Goal: Task Accomplishment & Management: Complete application form

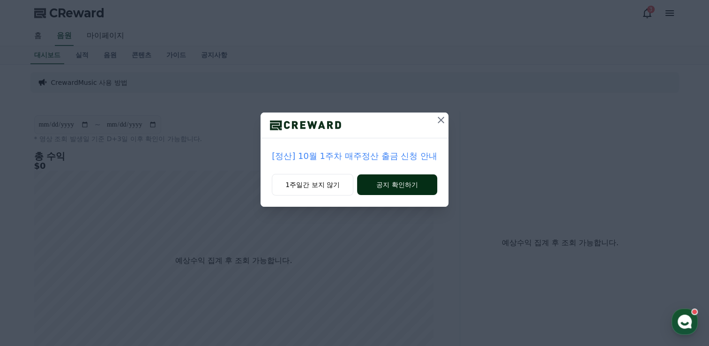
click at [417, 184] on button "공지 확인하기" at bounding box center [397, 184] width 80 height 21
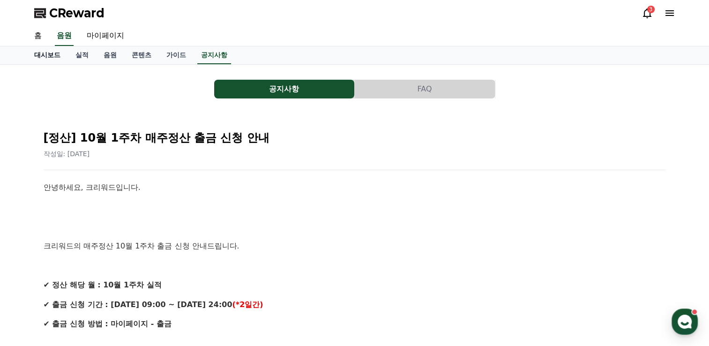
click at [43, 54] on link "대시보드" at bounding box center [47, 55] width 41 height 18
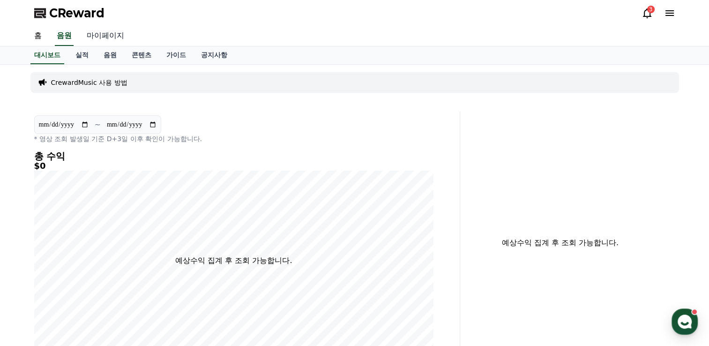
click at [96, 37] on link "마이페이지" at bounding box center [105, 36] width 52 height 20
select select "**********"
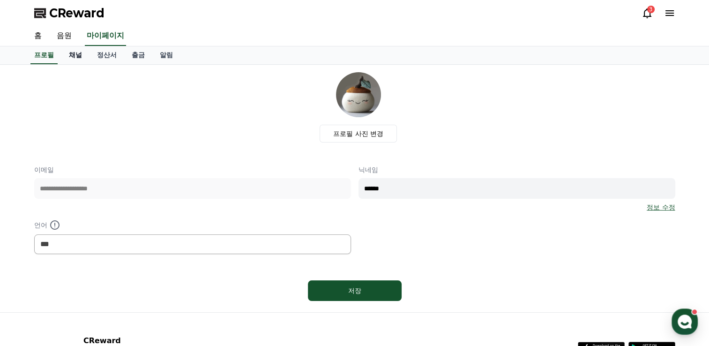
click at [74, 52] on link "채널" at bounding box center [75, 55] width 28 height 18
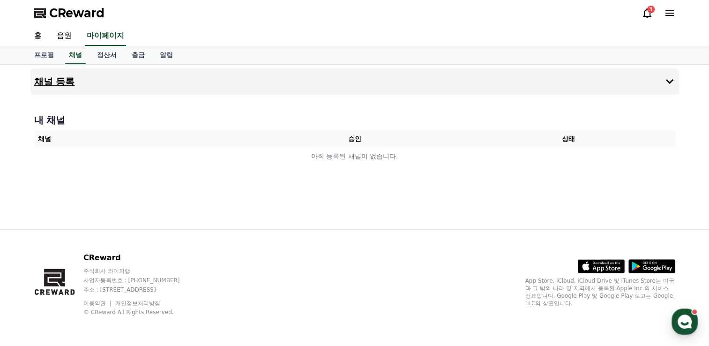
click at [64, 82] on h4 "채널 등록" at bounding box center [54, 81] width 41 height 10
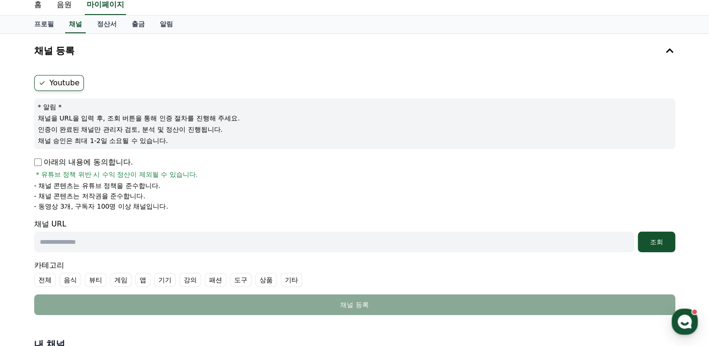
scroll to position [47, 0]
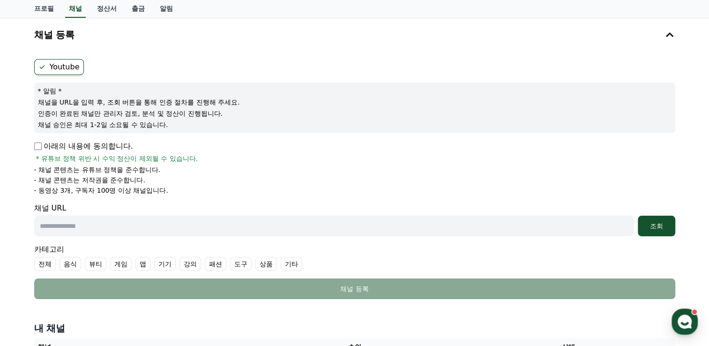
click at [84, 228] on input "text" at bounding box center [333, 225] width 599 height 21
paste input "**********"
type input "**********"
click at [659, 222] on div "조회" at bounding box center [656, 225] width 30 height 9
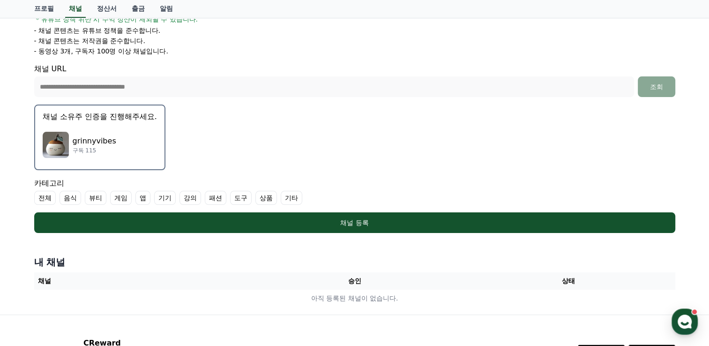
scroll to position [187, 0]
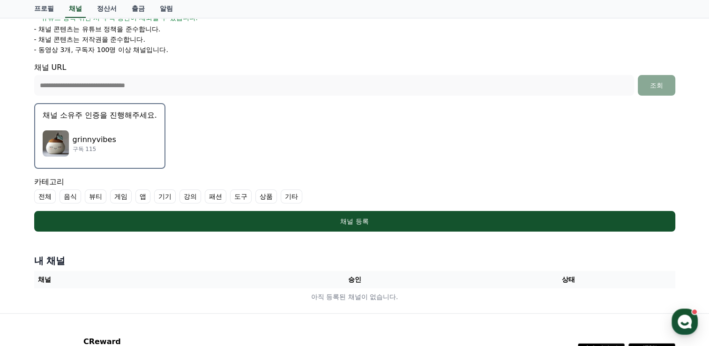
click at [96, 138] on p "grinnyvibes" at bounding box center [95, 139] width 44 height 11
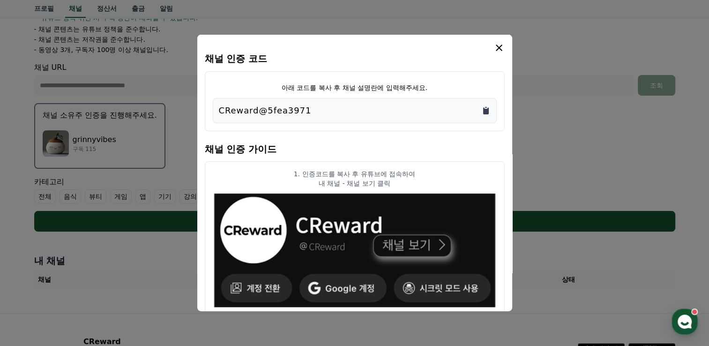
click at [487, 111] on icon "Copy to clipboard" at bounding box center [486, 110] width 6 height 7
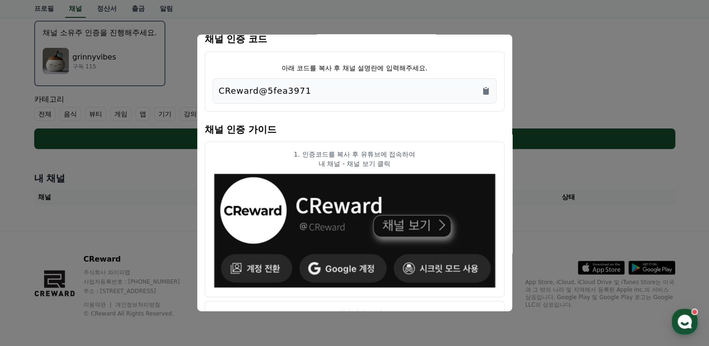
scroll to position [0, 0]
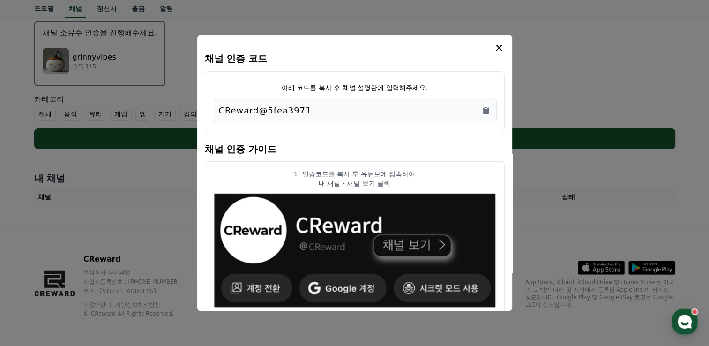
click at [496, 47] on icon "modal" at bounding box center [498, 47] width 11 height 11
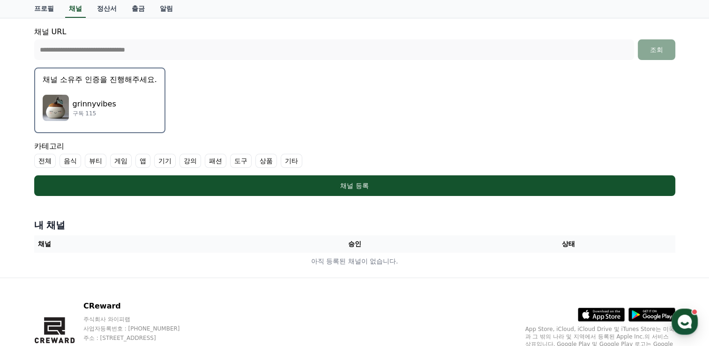
scroll to position [176, 0]
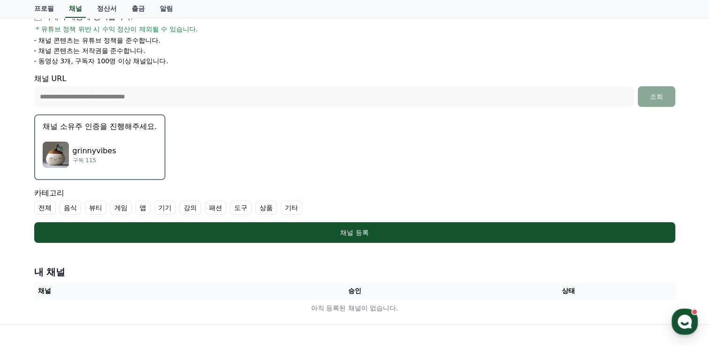
click at [95, 155] on p "grinnyvibes" at bounding box center [95, 150] width 44 height 11
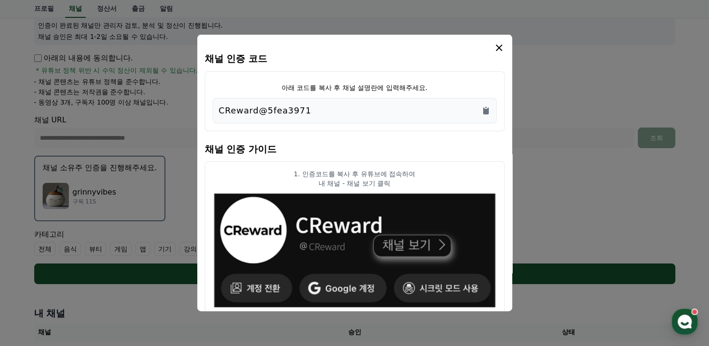
scroll to position [82, 0]
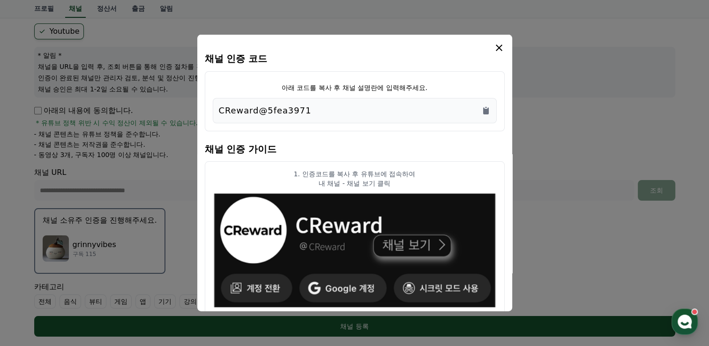
click at [499, 50] on icon "modal" at bounding box center [498, 47] width 11 height 11
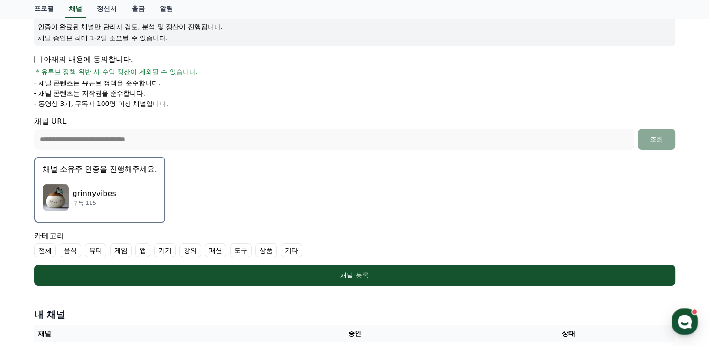
scroll to position [140, 0]
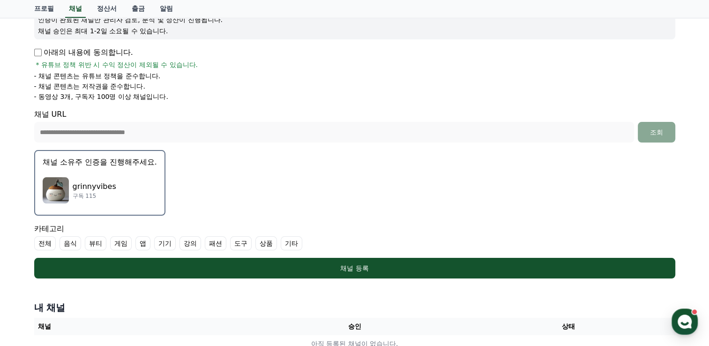
click at [94, 196] on p "구독 115" at bounding box center [95, 195] width 44 height 7
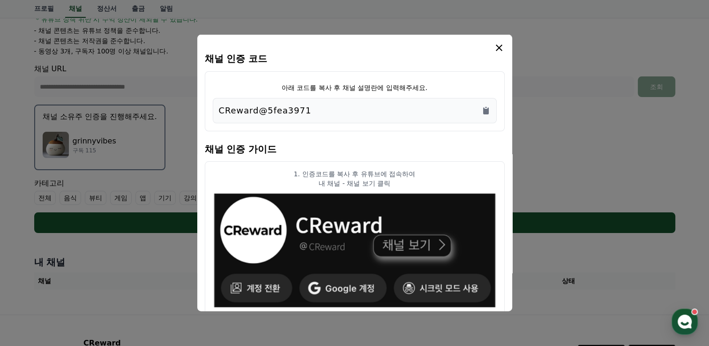
scroll to position [129, 0]
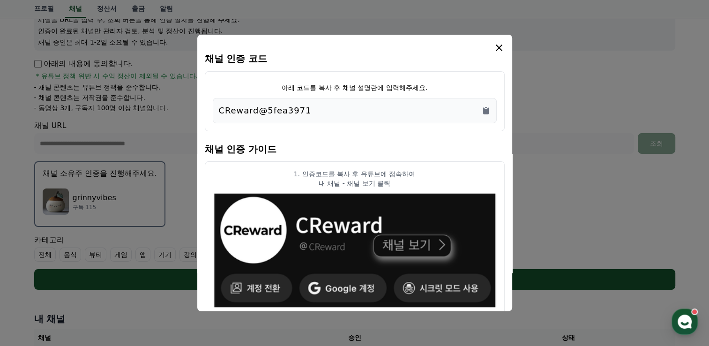
click at [500, 51] on icon "modal" at bounding box center [498, 47] width 11 height 11
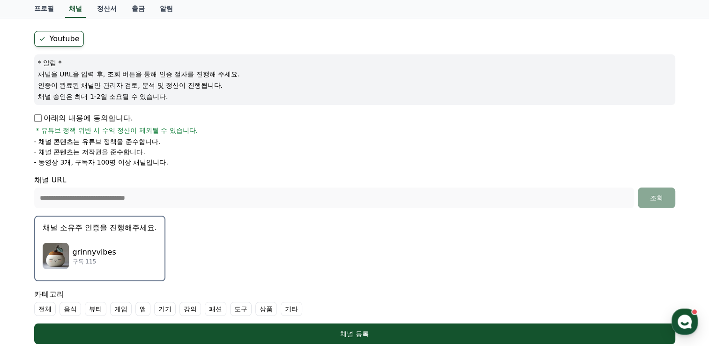
scroll to position [0, 0]
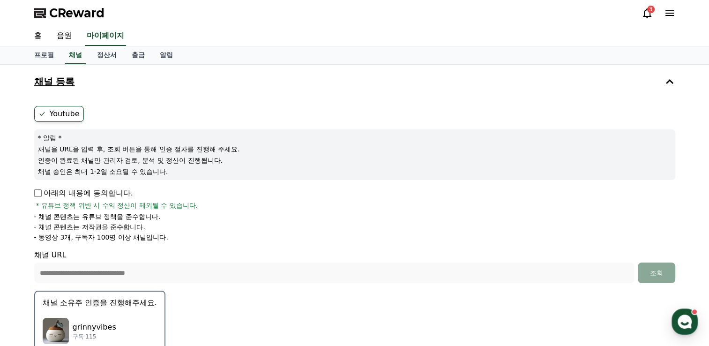
click at [53, 82] on h4 "채널 등록" at bounding box center [54, 81] width 41 height 10
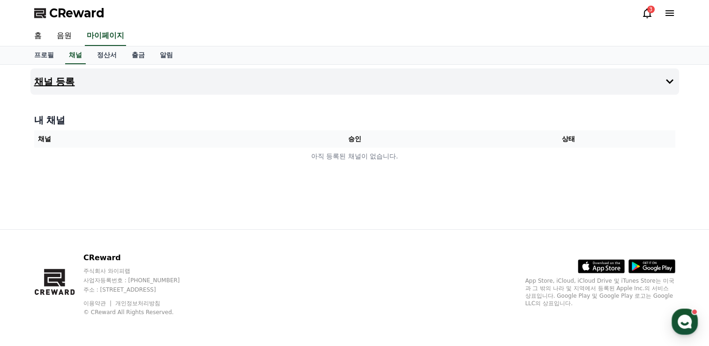
click at [58, 83] on h4 "채널 등록" at bounding box center [54, 81] width 41 height 10
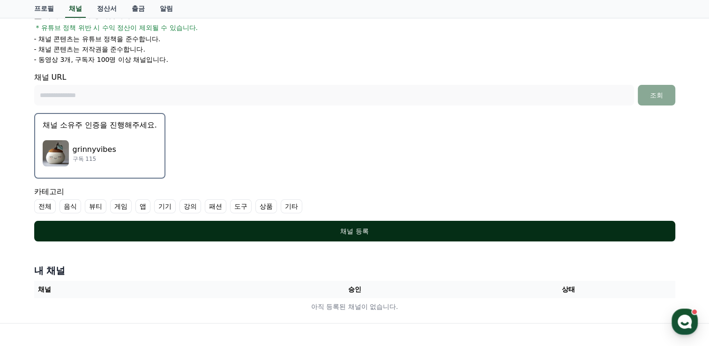
scroll to position [187, 0]
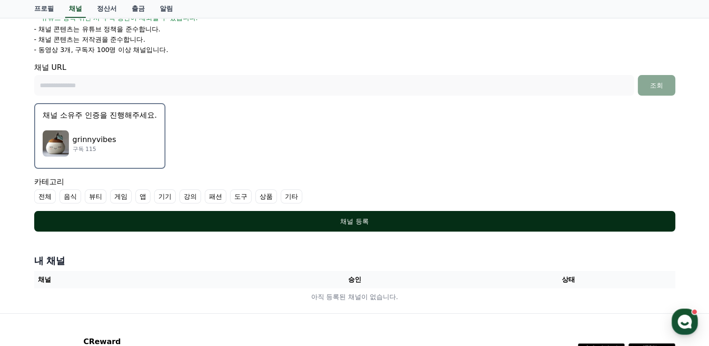
click at [353, 219] on div "채널 등록" at bounding box center [354, 220] width 603 height 9
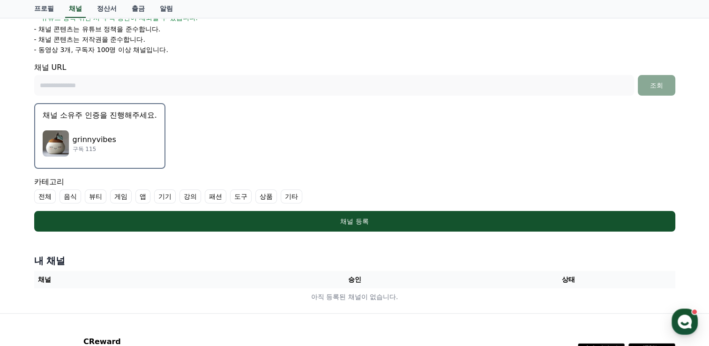
click at [290, 193] on label "기타" at bounding box center [292, 196] width 22 height 14
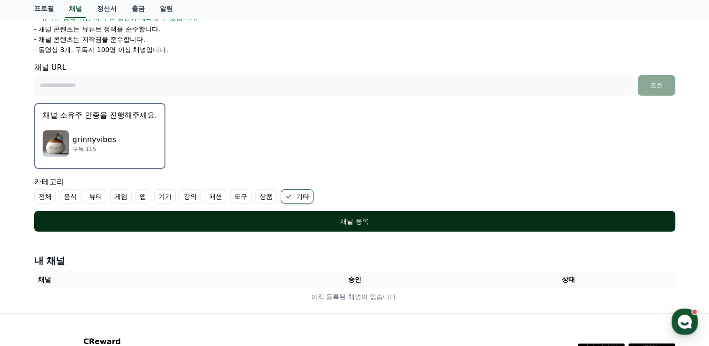
click at [347, 219] on div "채널 등록" at bounding box center [354, 220] width 603 height 9
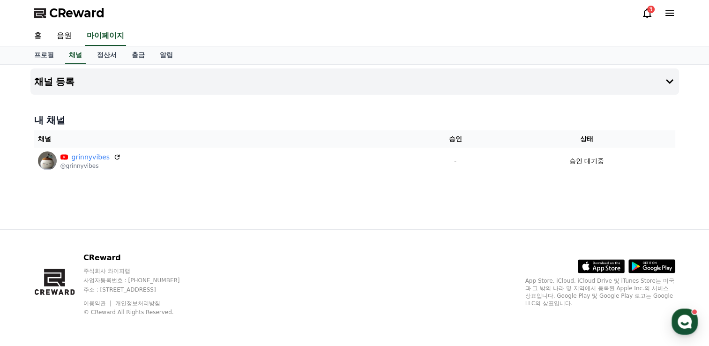
click at [647, 15] on icon at bounding box center [646, 12] width 11 height 11
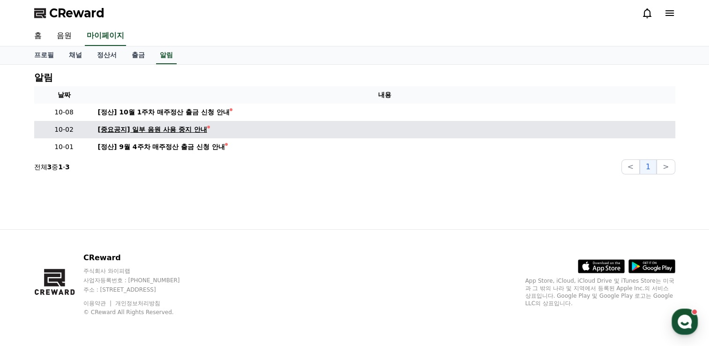
click at [185, 130] on div "[중요공지] 일부 음원 사용 중지 안내" at bounding box center [152, 130] width 109 height 10
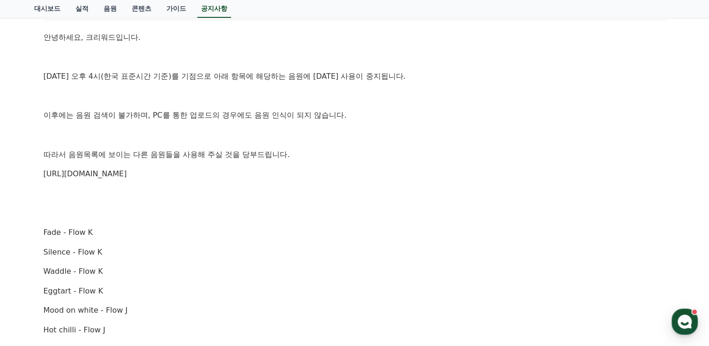
scroll to position [94, 0]
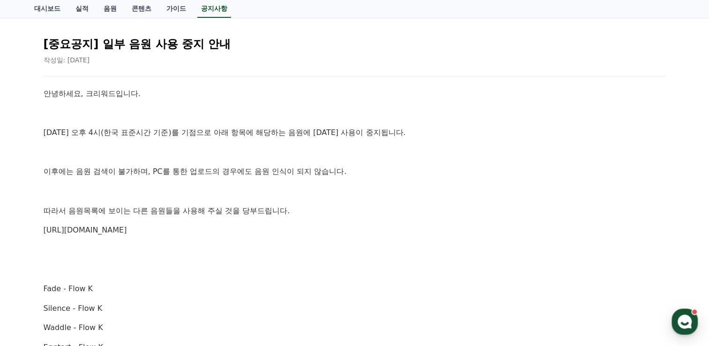
click at [127, 229] on link "[URL][DOMAIN_NAME]" at bounding box center [85, 229] width 83 height 9
click at [146, 7] on link "콘텐츠" at bounding box center [141, 9] width 35 height 18
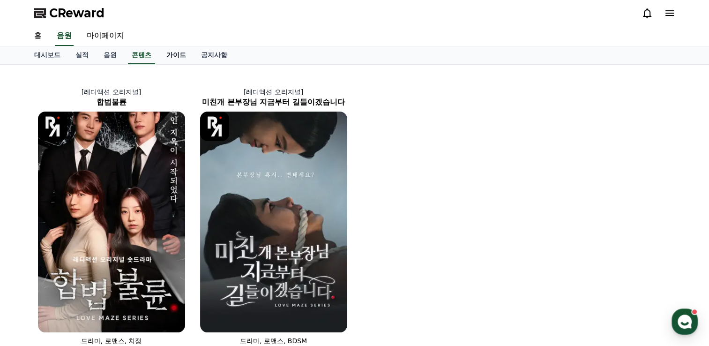
click at [174, 54] on link "가이드" at bounding box center [176, 55] width 35 height 18
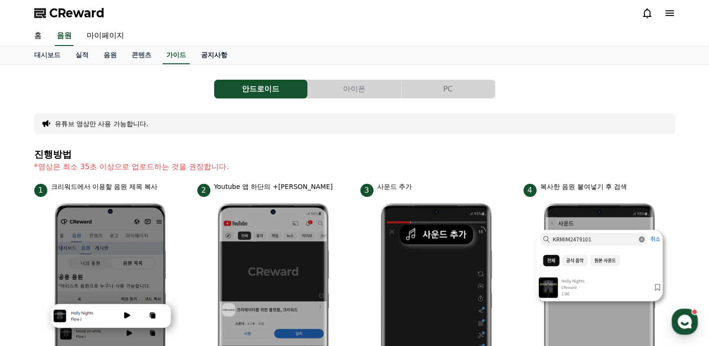
click at [214, 55] on link "공지사항" at bounding box center [213, 55] width 41 height 18
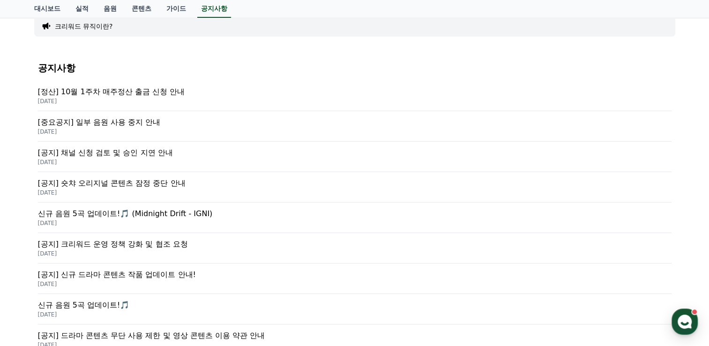
scroll to position [140, 0]
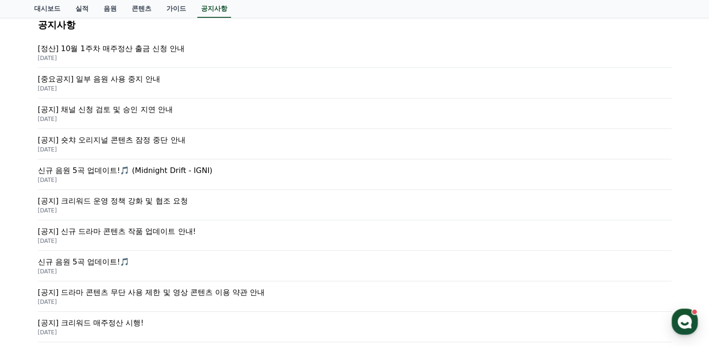
click at [175, 139] on p "[공지] 숏챠 오리지널 콘텐츠 잠정 중단 안내" at bounding box center [354, 139] width 633 height 11
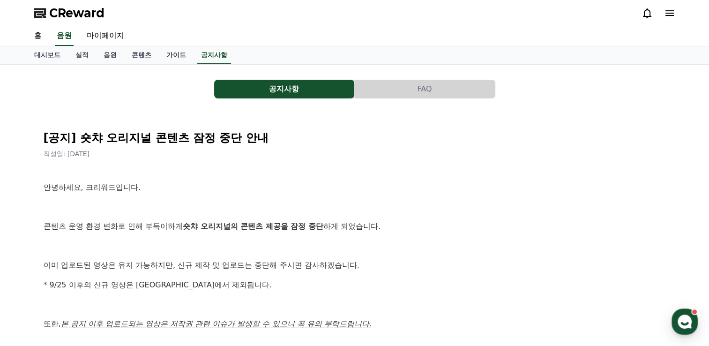
scroll to position [94, 0]
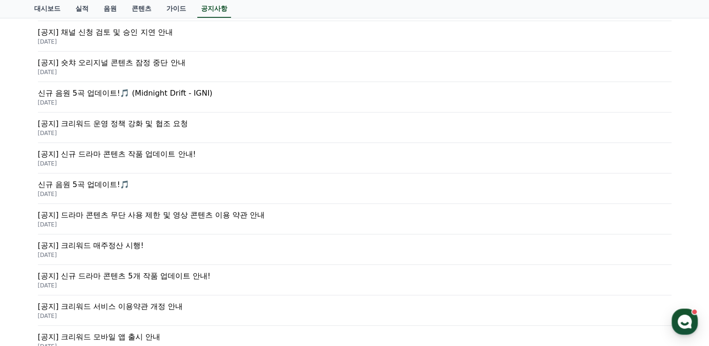
scroll to position [234, 0]
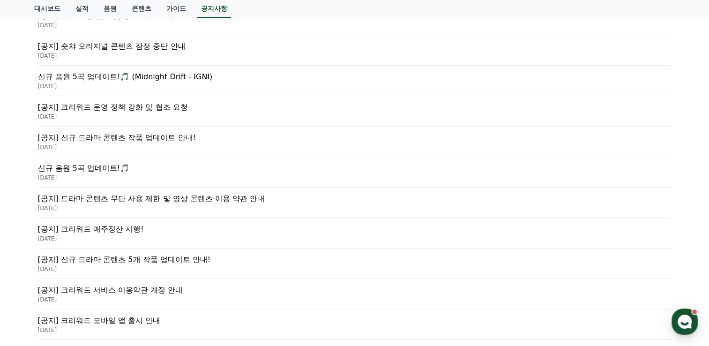
click at [127, 199] on p "[공지] 드라마 콘텐츠 무단 사용 제한 및 영상 콘텐츠 이용 약관 안내" at bounding box center [354, 198] width 633 height 11
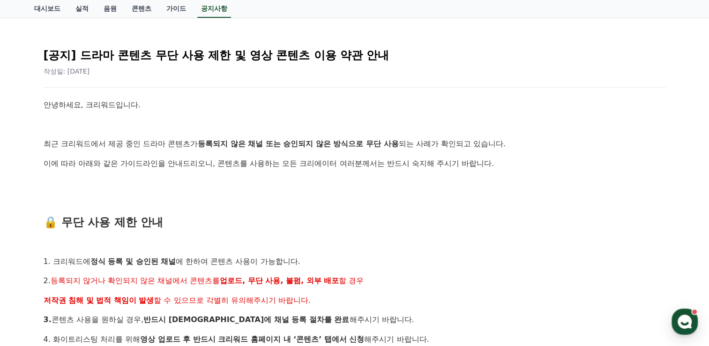
scroll to position [94, 0]
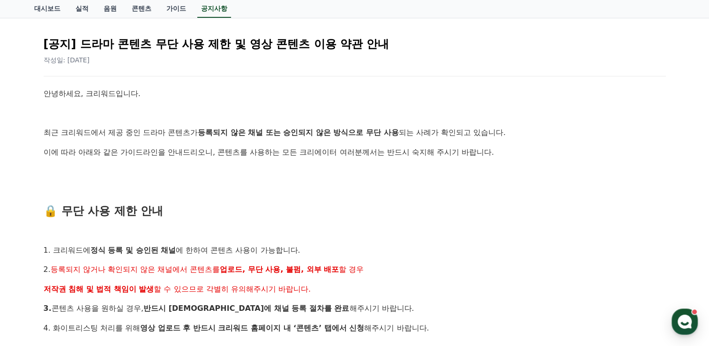
drag, startPoint x: 203, startPoint y: 132, endPoint x: 272, endPoint y: 131, distance: 68.4
click at [272, 131] on strong "등록되지 않은 채널 또는 승인되지 않은 방식으로 무단 사용" at bounding box center [298, 132] width 201 height 9
drag, startPoint x: 272, startPoint y: 131, endPoint x: 257, endPoint y: 194, distance: 65.0
click at [257, 194] on p at bounding box center [355, 191] width 622 height 12
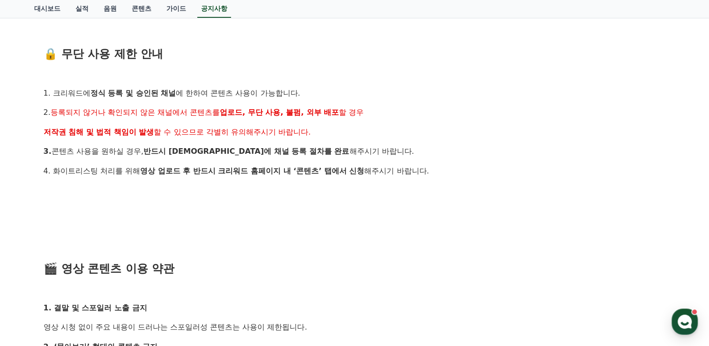
scroll to position [234, 0]
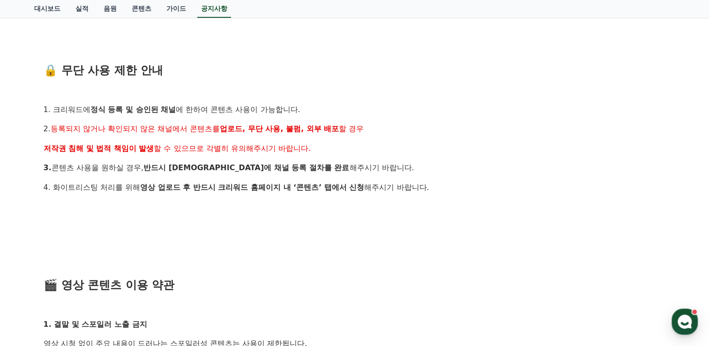
drag, startPoint x: 51, startPoint y: 125, endPoint x: 202, endPoint y: 124, distance: 151.7
click at [202, 124] on p "2. 등록되지 않거나 확인되지 않은 채널에서 콘텐츠를 업로드, 무단 사용, 불펌, 외부 배포 할 경우" at bounding box center [355, 129] width 622 height 12
drag, startPoint x: 202, startPoint y: 124, endPoint x: 190, endPoint y: 201, distance: 78.8
click at [190, 201] on p at bounding box center [355, 207] width 622 height 12
drag, startPoint x: 44, startPoint y: 147, endPoint x: 317, endPoint y: 139, distance: 273.1
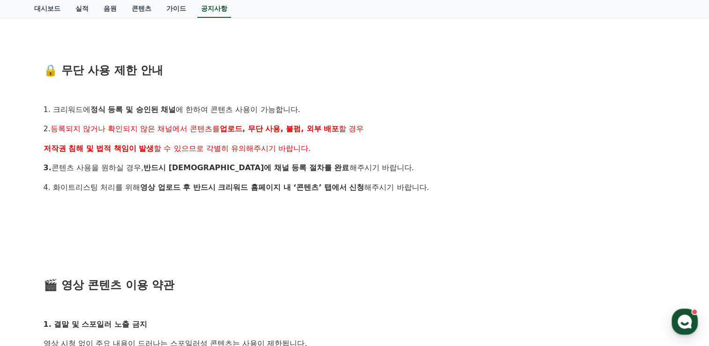
drag, startPoint x: 53, startPoint y: 168, endPoint x: 339, endPoint y: 167, distance: 285.7
click at [339, 167] on p "3. 콘텐츠 사용을 원하실 경우, 반드시 [DEMOGRAPHIC_DATA]에 채널 등록 절차를 완료 해주시기 바랍니다." at bounding box center [355, 168] width 622 height 12
click at [196, 207] on p at bounding box center [355, 207] width 622 height 12
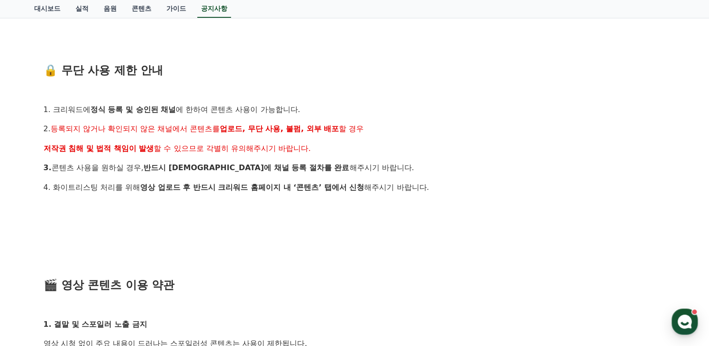
drag, startPoint x: 51, startPoint y: 187, endPoint x: 314, endPoint y: 194, distance: 263.7
drag, startPoint x: 314, startPoint y: 194, endPoint x: 254, endPoint y: 222, distance: 66.0
click at [254, 222] on p at bounding box center [355, 226] width 622 height 12
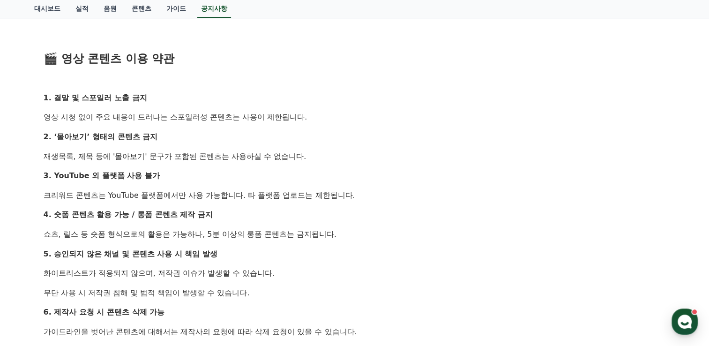
scroll to position [468, 0]
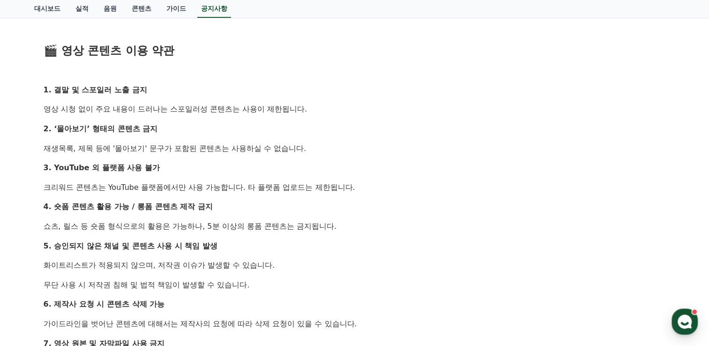
drag, startPoint x: 43, startPoint y: 108, endPoint x: 317, endPoint y: 110, distance: 273.5
click at [317, 110] on p "영상 시청 없이 주요 내용이 드러나는 스포일러성 콘텐츠는 사용이 제한됩니다." at bounding box center [355, 109] width 622 height 12
drag, startPoint x: 45, startPoint y: 147, endPoint x: 310, endPoint y: 150, distance: 265.1
click at [310, 150] on p "재생목록, 제목 등에 '몰아보기' 문구가 포함된 콘텐츠는 사용하실 수 없습니다." at bounding box center [355, 148] width 622 height 12
drag, startPoint x: 43, startPoint y: 184, endPoint x: 373, endPoint y: 187, distance: 330.2
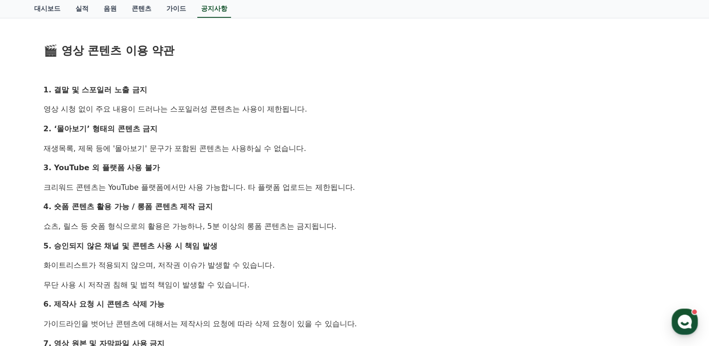
click at [373, 187] on div "[공지] 드라마 콘텐츠 무단 사용 제한 및 영상 콘텐츠 이용 약관 안내 작성일: [DATE] 안녕하세요, 크리워드입니다. 최근 크리워드에서 제…" at bounding box center [355, 104] width 626 height 902
drag, startPoint x: 373, startPoint y: 187, endPoint x: 313, endPoint y: 225, distance: 70.5
click at [313, 225] on p "쇼츠, 릴스 등 숏폼 형식으로의 활용은 가능하나, 5분 이상의 롱폼 콘텐츠는 금지됩니다." at bounding box center [355, 226] width 622 height 12
drag, startPoint x: 43, startPoint y: 227, endPoint x: 347, endPoint y: 230, distance: 303.5
click at [347, 230] on p "쇼츠, 릴스 등 숏폼 형식으로의 활용은 가능하나, 5분 이상의 롱폼 콘텐츠는 금지됩니다." at bounding box center [355, 226] width 622 height 12
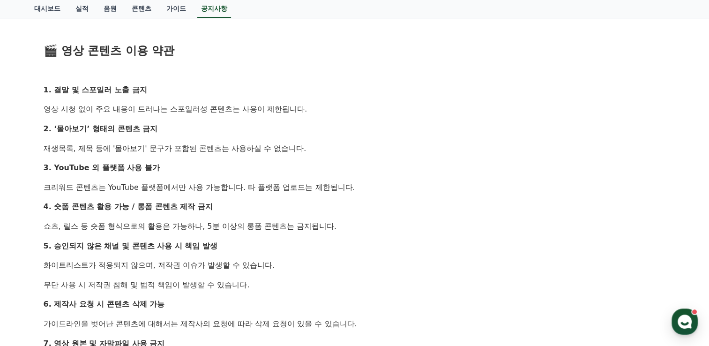
drag, startPoint x: 347, startPoint y: 230, endPoint x: 312, endPoint y: 250, distance: 39.4
click at [312, 250] on p "5. 승인되지 않은 채널 및 콘텐츠 사용 시 책임 발생" at bounding box center [355, 246] width 622 height 12
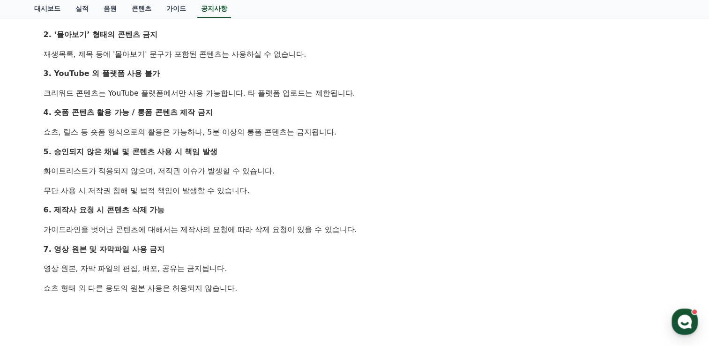
scroll to position [609, 0]
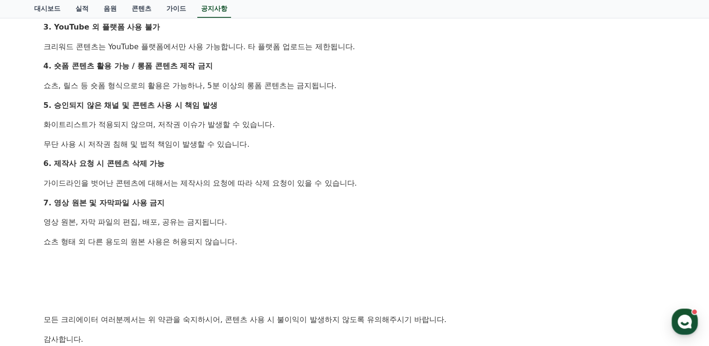
drag, startPoint x: 43, startPoint y: 122, endPoint x: 275, endPoint y: 133, distance: 232.5
drag, startPoint x: 275, startPoint y: 133, endPoint x: 258, endPoint y: 154, distance: 27.6
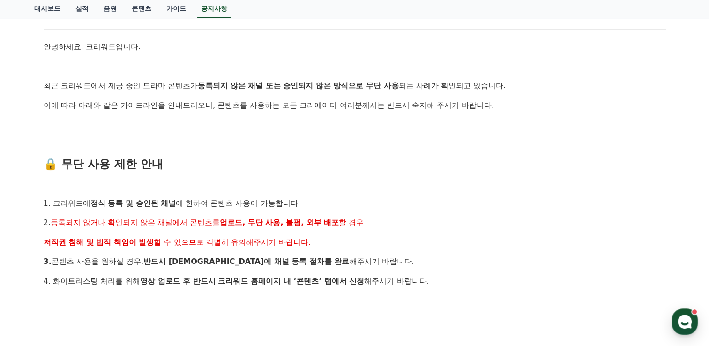
scroll to position [0, 0]
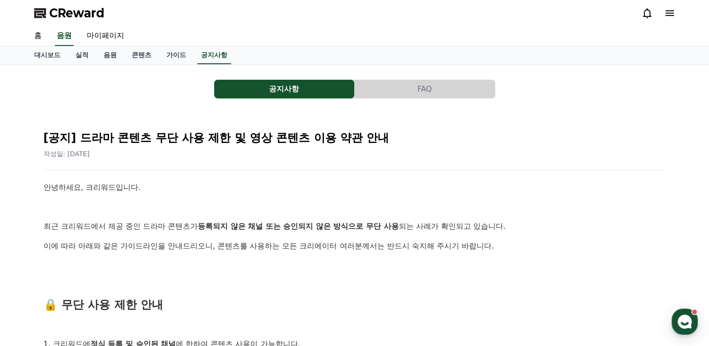
click at [424, 91] on button "FAQ" at bounding box center [424, 89] width 140 height 19
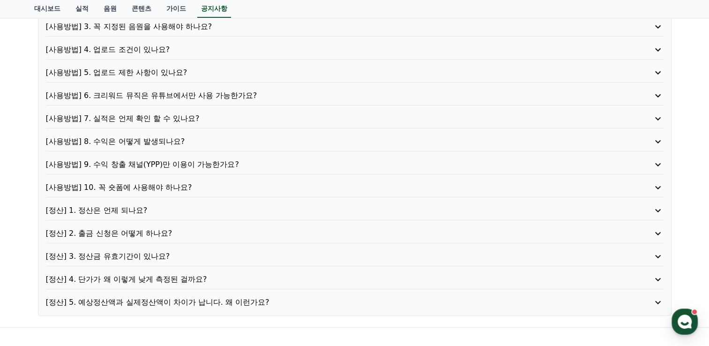
scroll to position [187, 0]
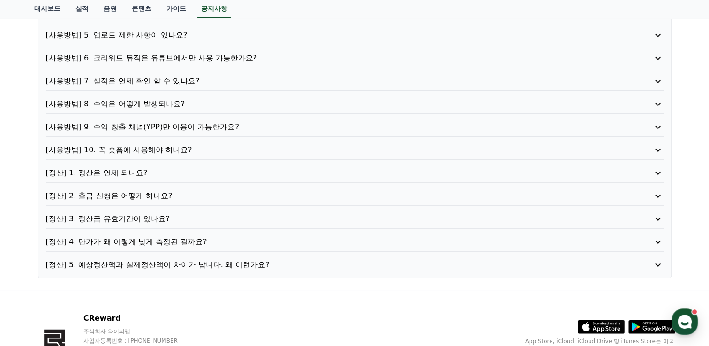
click at [193, 58] on p "[사용방법] 6. 크리워드 뮤직은 유튜브에서만 사용 가능한가요?" at bounding box center [330, 57] width 568 height 11
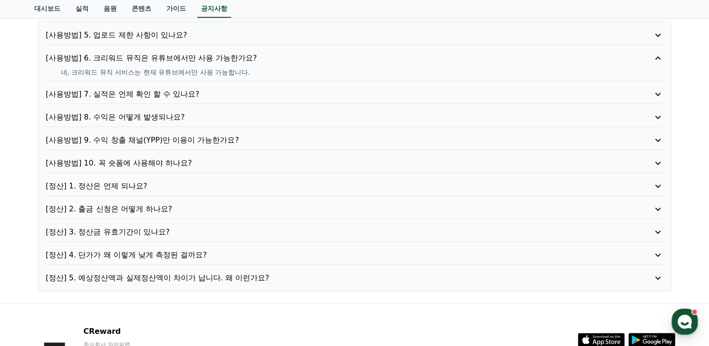
click at [181, 138] on p "[사용방법] 9. 수익 창출 채널(YPP)만 이용이 가능한가요?" at bounding box center [330, 139] width 568 height 11
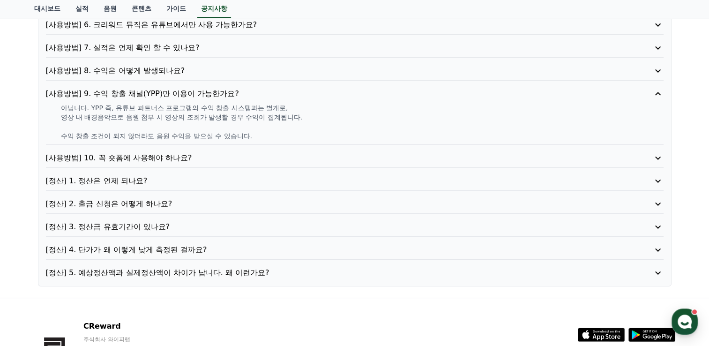
scroll to position [234, 0]
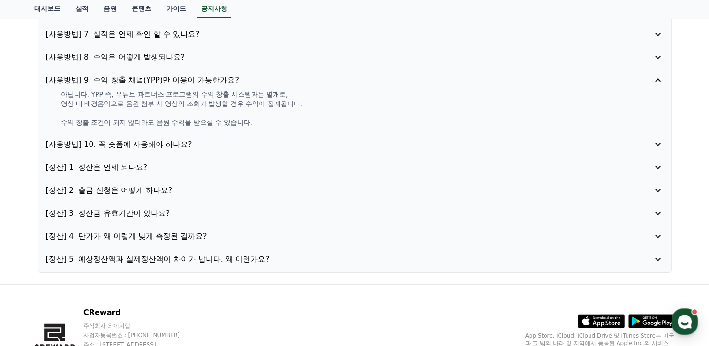
click at [156, 143] on p "[사용방법] 10. 꼭 숏폼에 사용해야 하나요?" at bounding box center [330, 144] width 568 height 11
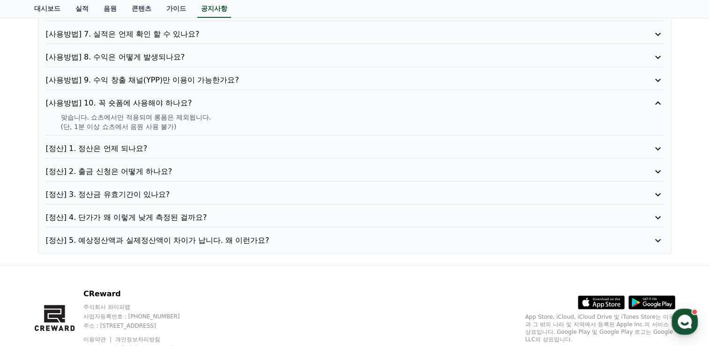
click at [144, 216] on p "[정산] 4. 단가가 왜 이렇게 낮게 측정된 걸까요?" at bounding box center [330, 217] width 568 height 11
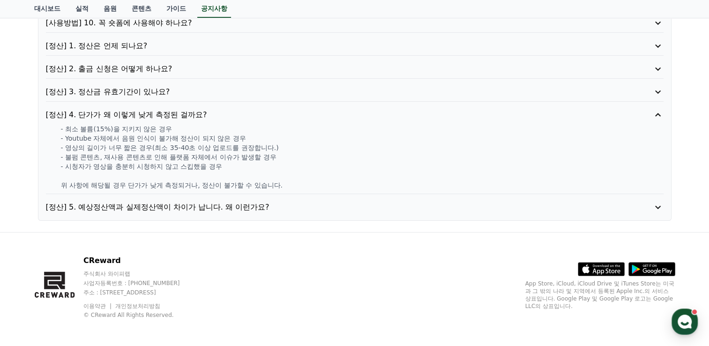
scroll to position [315, 0]
click at [137, 207] on p "[정산] 5. 예상정산액과 실제정산액이 차이가 납니다. 왜 이런가요?" at bounding box center [330, 206] width 568 height 11
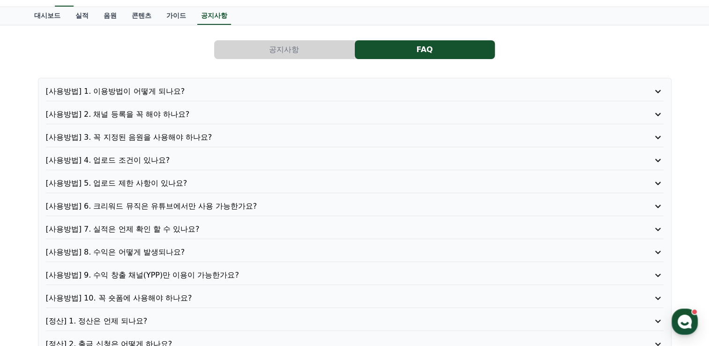
scroll to position [0, 0]
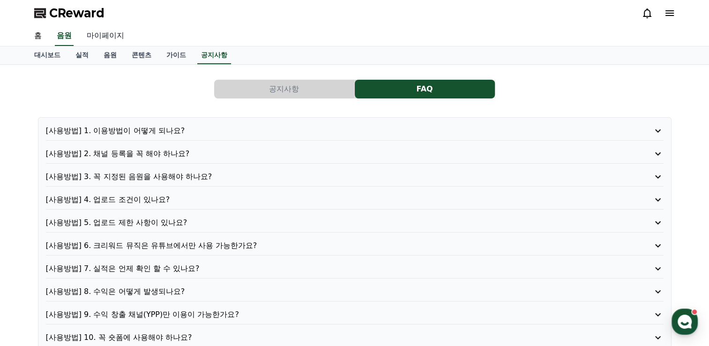
click at [107, 37] on link "마이페이지" at bounding box center [105, 36] width 52 height 20
select select "**********"
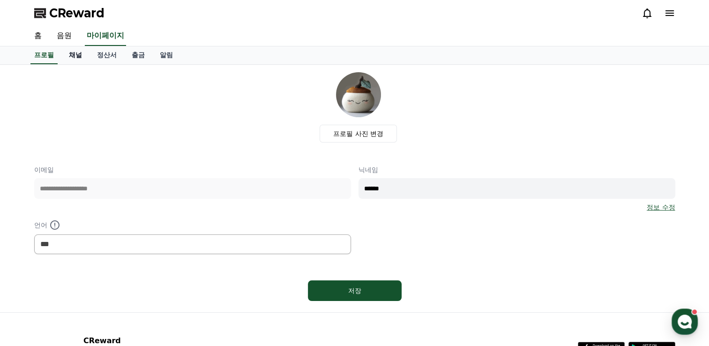
click at [75, 55] on link "채널" at bounding box center [75, 55] width 28 height 18
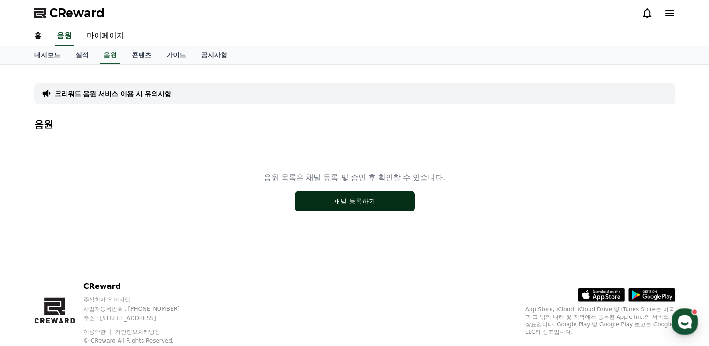
click at [366, 201] on button "채널 등록하기" at bounding box center [355, 201] width 120 height 21
